Goal: Transaction & Acquisition: Purchase product/service

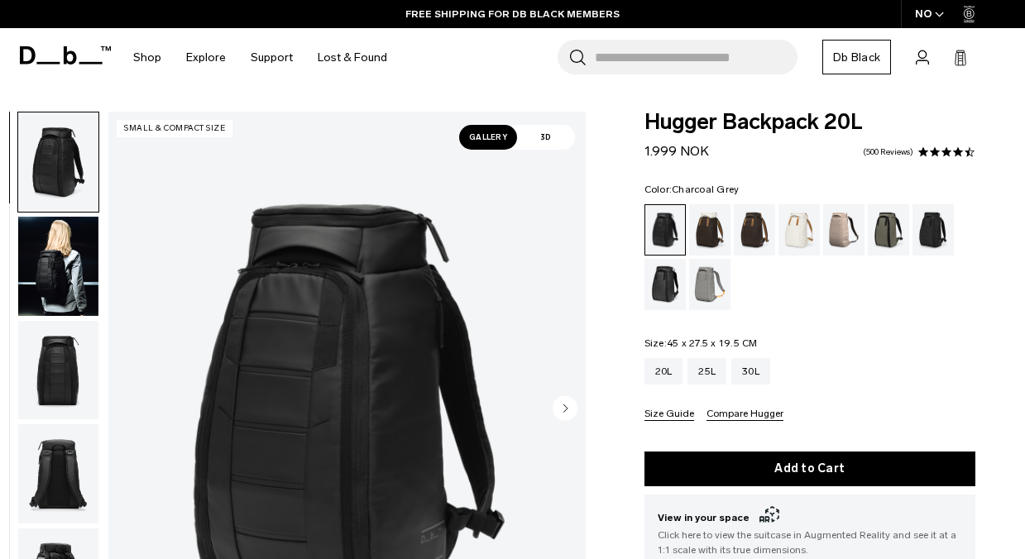
click at [926, 237] on div "Charcoal Grey" at bounding box center [934, 229] width 42 height 51
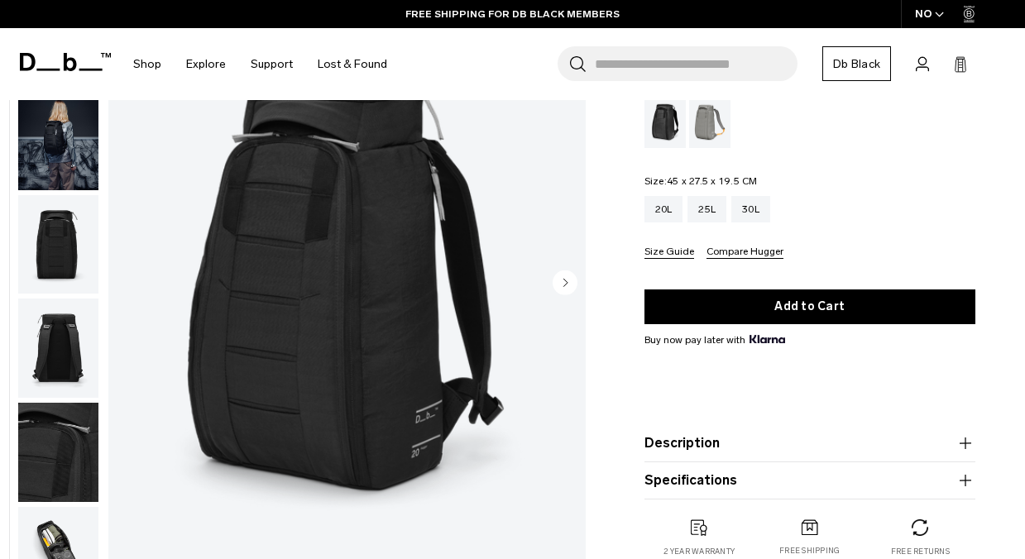
scroll to position [180, 0]
